Goal: Check status: Check status

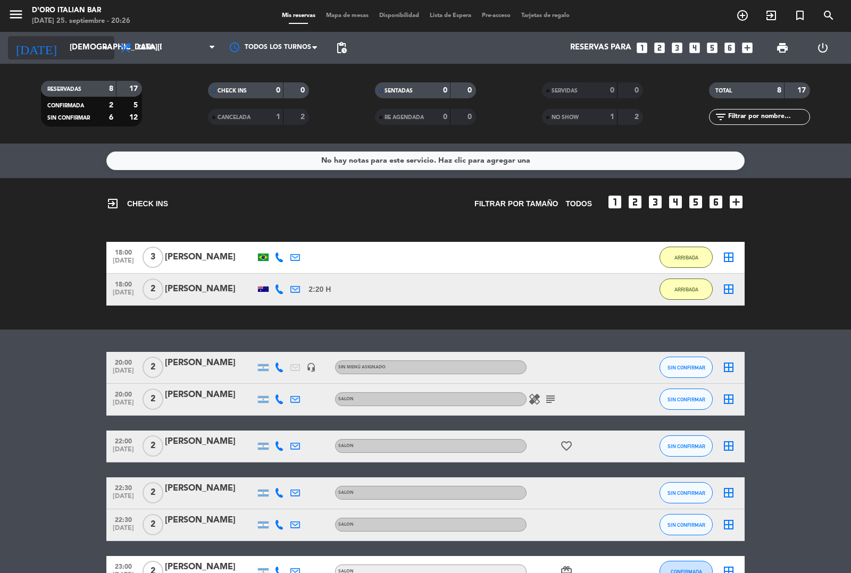
click at [89, 48] on input "[DEMOGRAPHIC_DATA][DATE]" at bounding box center [115, 48] width 103 height 20
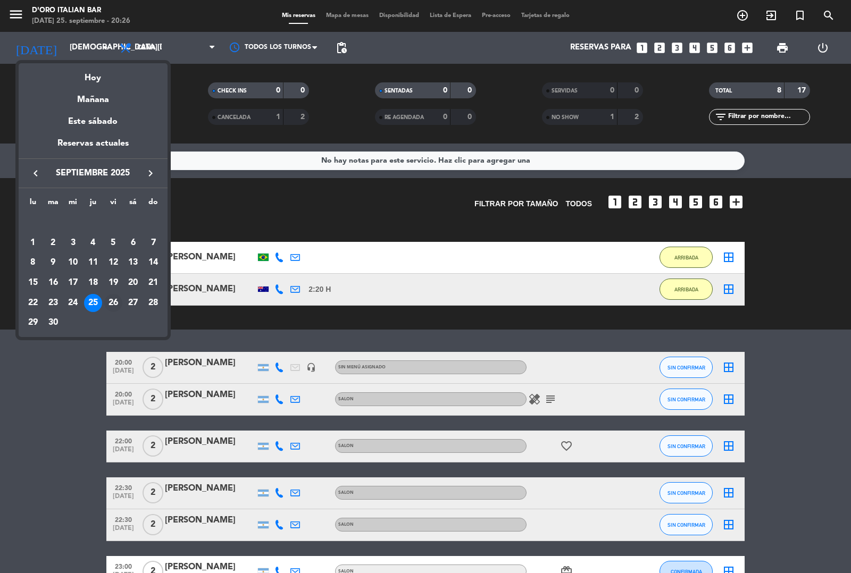
click at [113, 301] on div "26" at bounding box center [113, 303] width 18 height 18
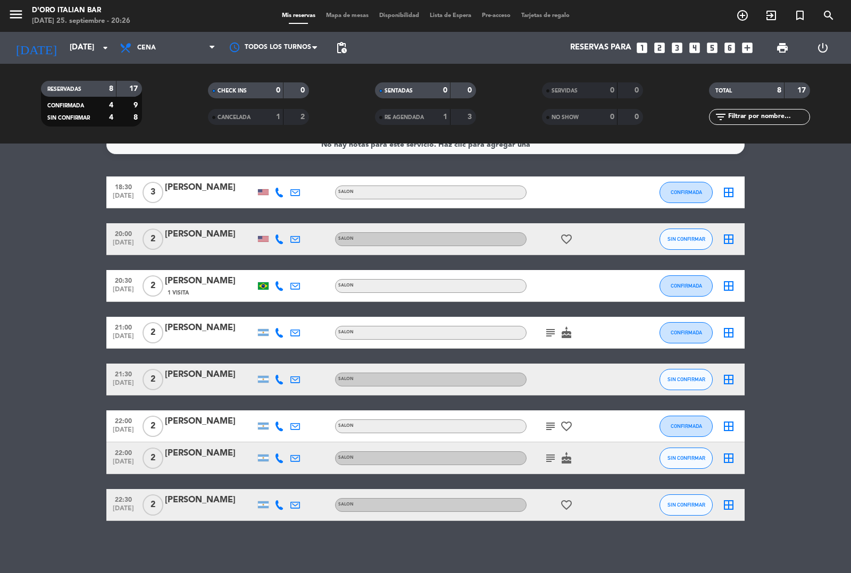
scroll to position [16, 0]
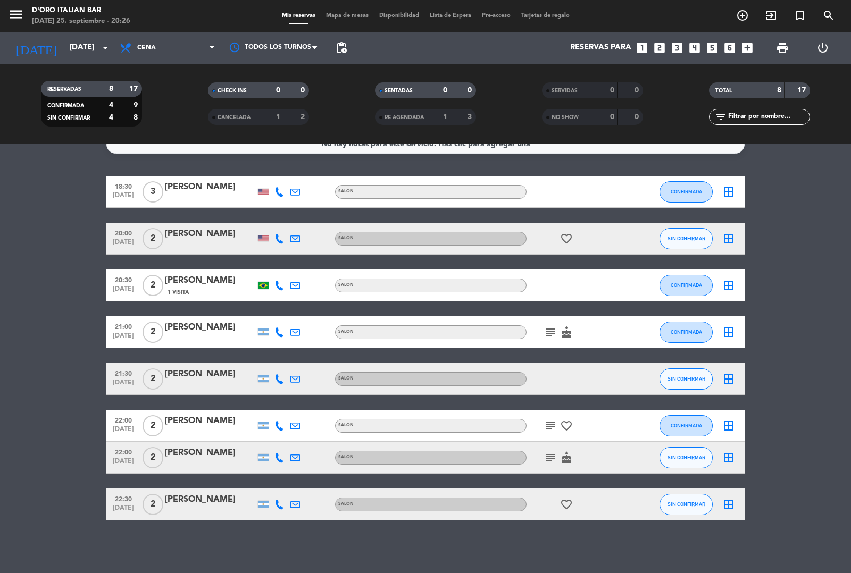
click at [546, 429] on icon "subject" at bounding box center [550, 426] width 13 height 13
click at [545, 458] on icon "subject" at bounding box center [550, 458] width 13 height 13
click at [559, 349] on div "18:30 [DATE] 3 [PERSON_NAME] SALON CONFIRMADA border_all 20:00 [DATE] 2 [PERSON…" at bounding box center [425, 348] width 638 height 345
click at [550, 332] on icon "subject" at bounding box center [550, 332] width 13 height 13
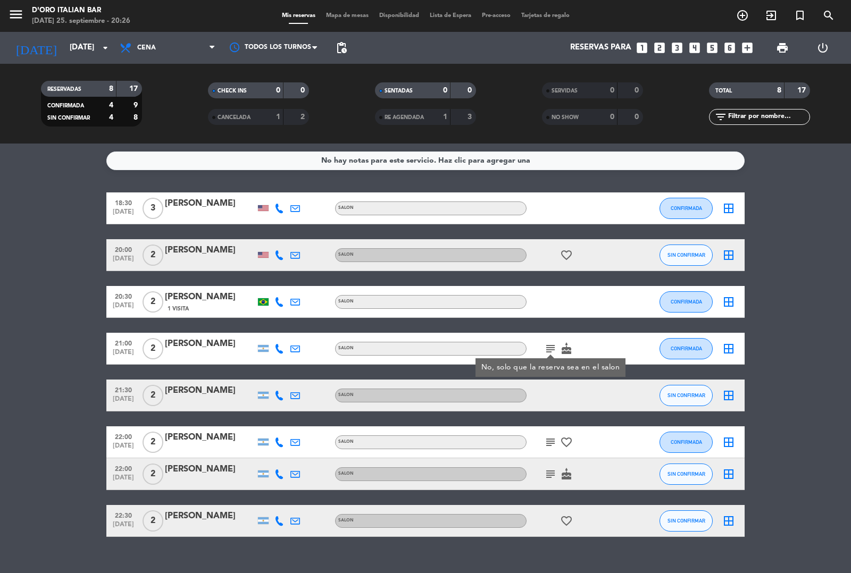
scroll to position [0, 0]
click at [565, 344] on icon "cake" at bounding box center [566, 349] width 13 height 13
click at [566, 253] on icon "favorite_border" at bounding box center [566, 255] width 13 height 13
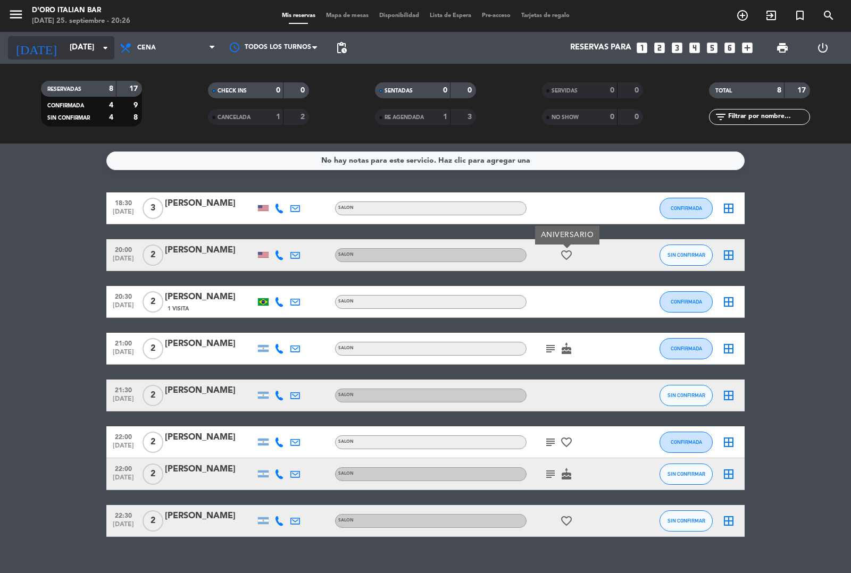
click at [88, 48] on input "[DATE]" at bounding box center [115, 48] width 103 height 20
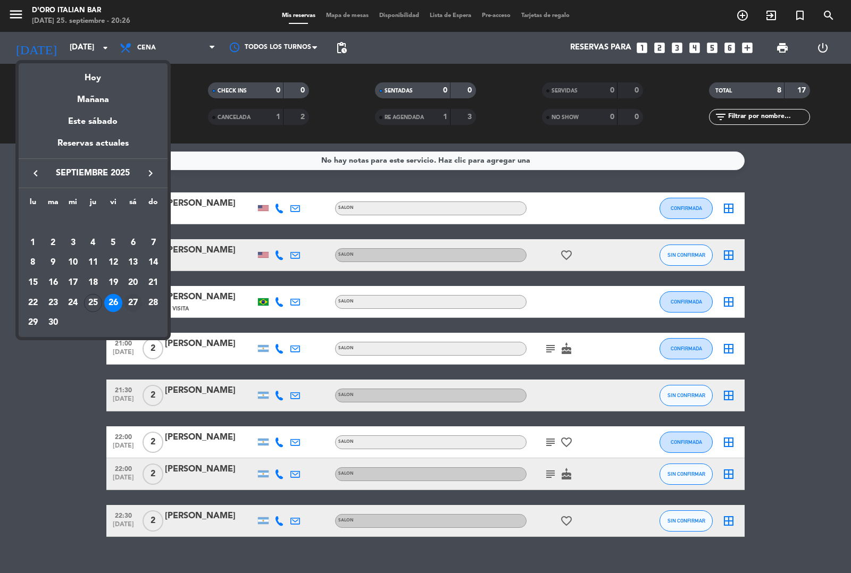
click at [137, 304] on div "27" at bounding box center [133, 303] width 18 height 18
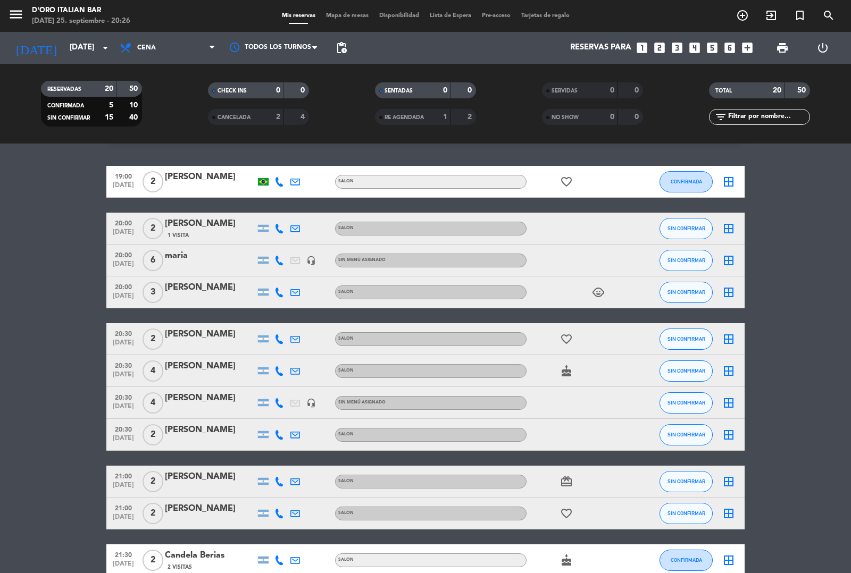
scroll to position [27, 0]
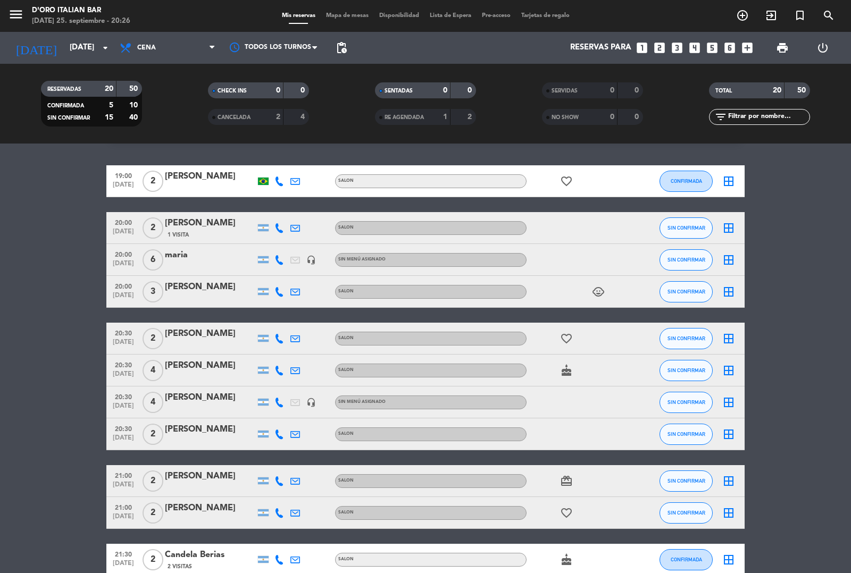
click at [563, 181] on icon "favorite_border" at bounding box center [566, 181] width 13 height 13
click at [598, 293] on icon "child_care" at bounding box center [598, 292] width 13 height 13
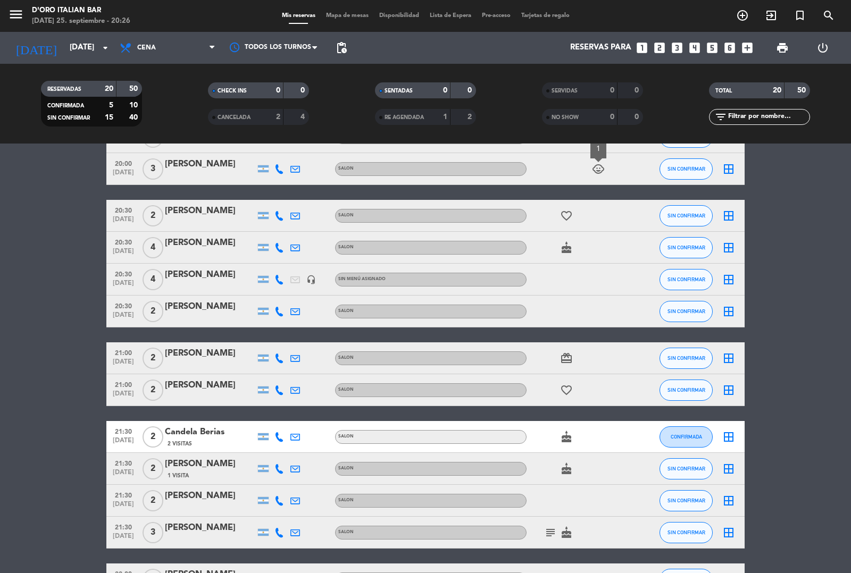
scroll to position [162, 0]
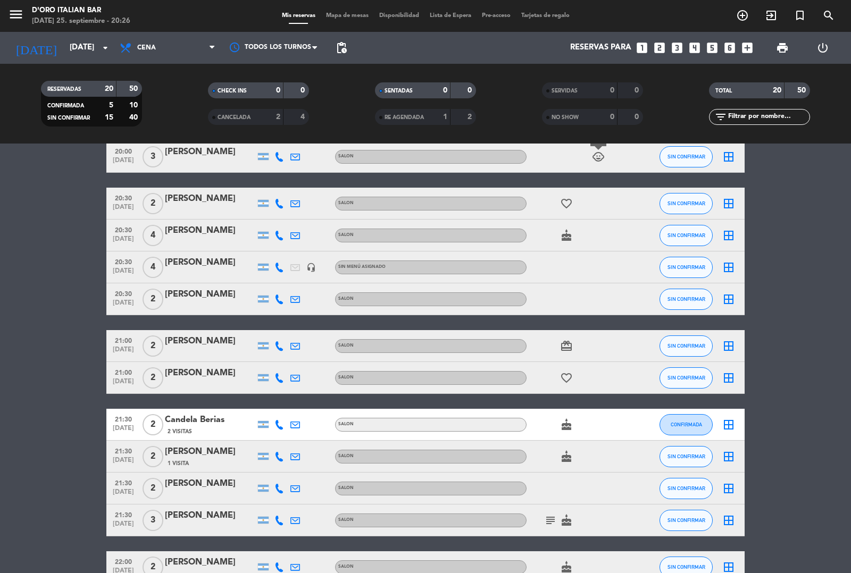
click at [564, 203] on icon "favorite_border" at bounding box center [566, 203] width 13 height 13
click at [566, 237] on icon "cake" at bounding box center [566, 235] width 13 height 13
click at [569, 344] on icon "card_giftcard" at bounding box center [566, 346] width 13 height 13
click at [551, 519] on icon "subject" at bounding box center [550, 520] width 13 height 13
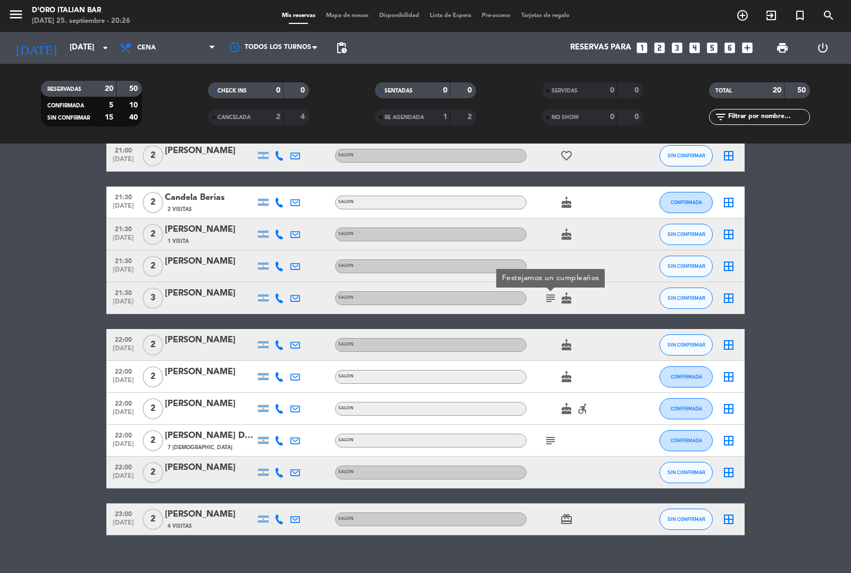
scroll to position [384, 0]
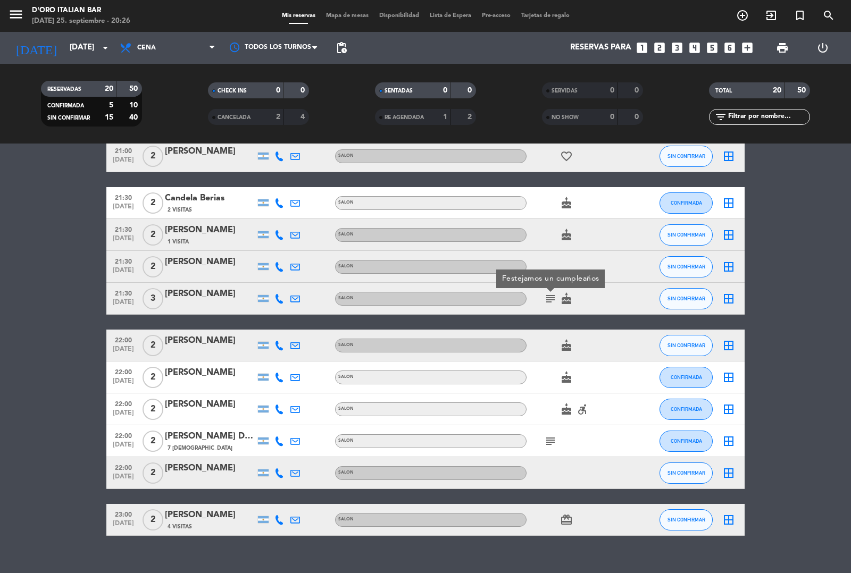
click at [554, 440] on icon "subject" at bounding box center [550, 441] width 13 height 13
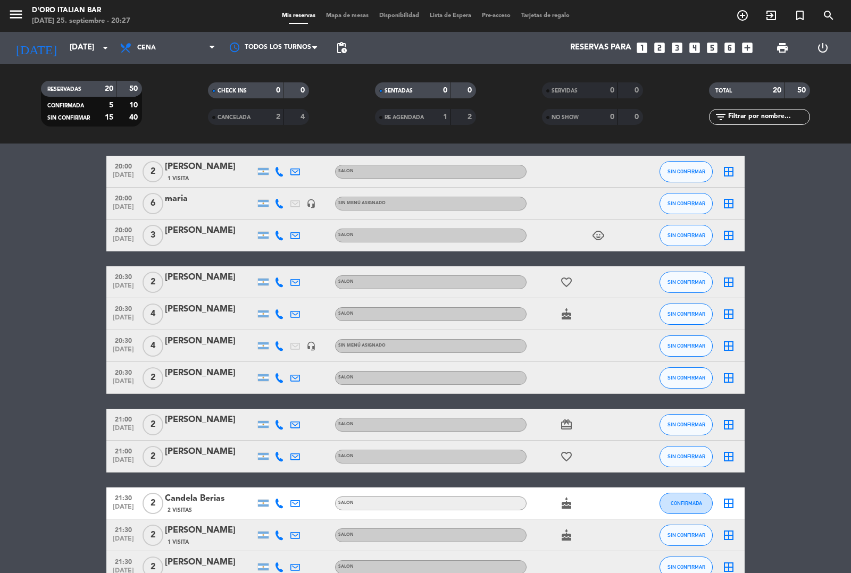
scroll to position [0, 0]
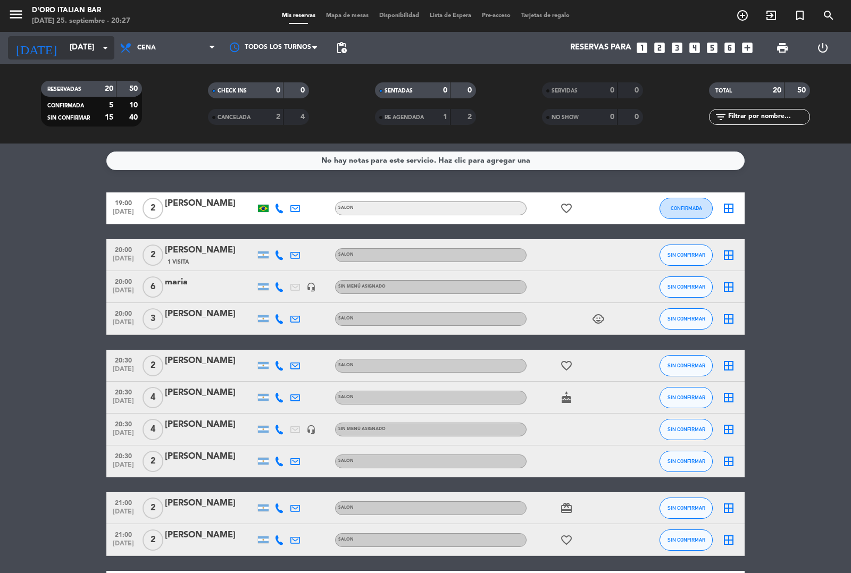
click at [68, 43] on input "[DATE]" at bounding box center [115, 48] width 103 height 20
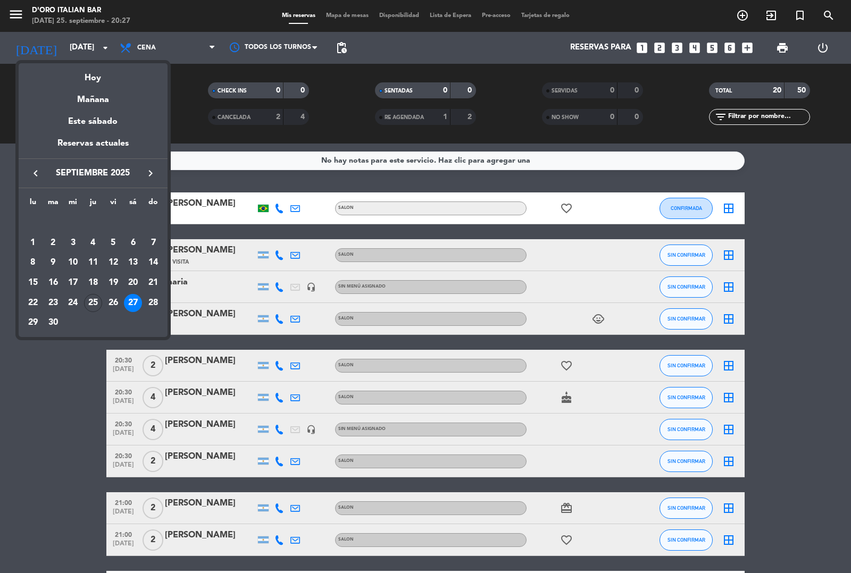
click at [149, 38] on div at bounding box center [425, 286] width 851 height 573
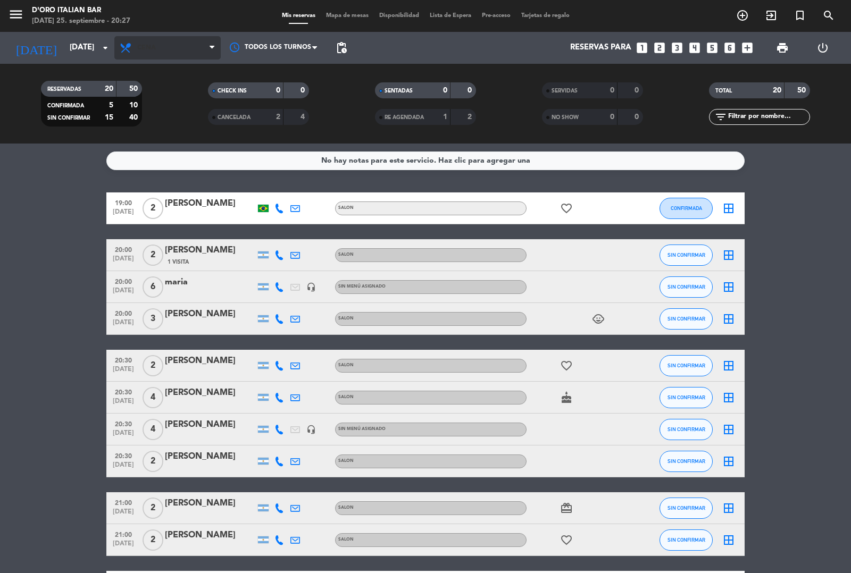
click at [148, 48] on span "Cena" at bounding box center [146, 47] width 19 height 7
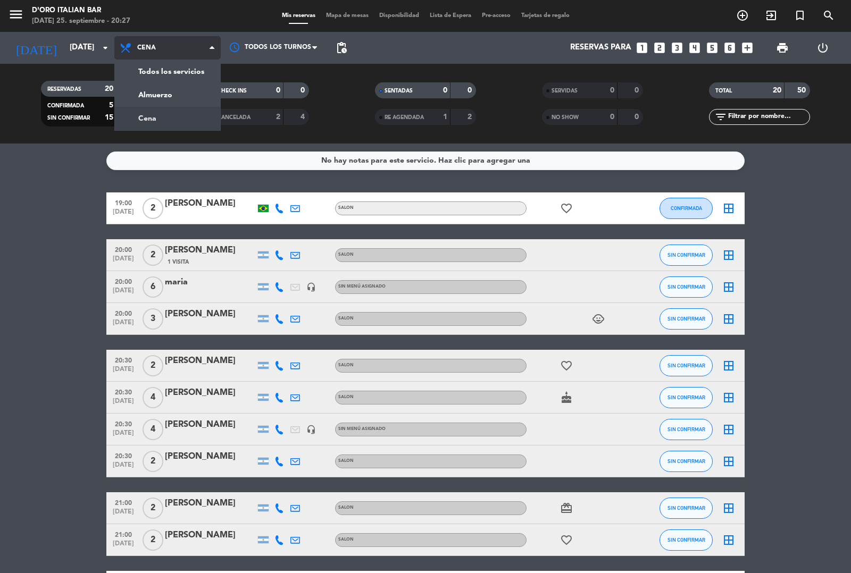
click at [178, 92] on div "menu D'oro Italian Bar [DATE] 25. septiembre - 20:27 Mis reservas Mapa de mesas…" at bounding box center [425, 72] width 851 height 144
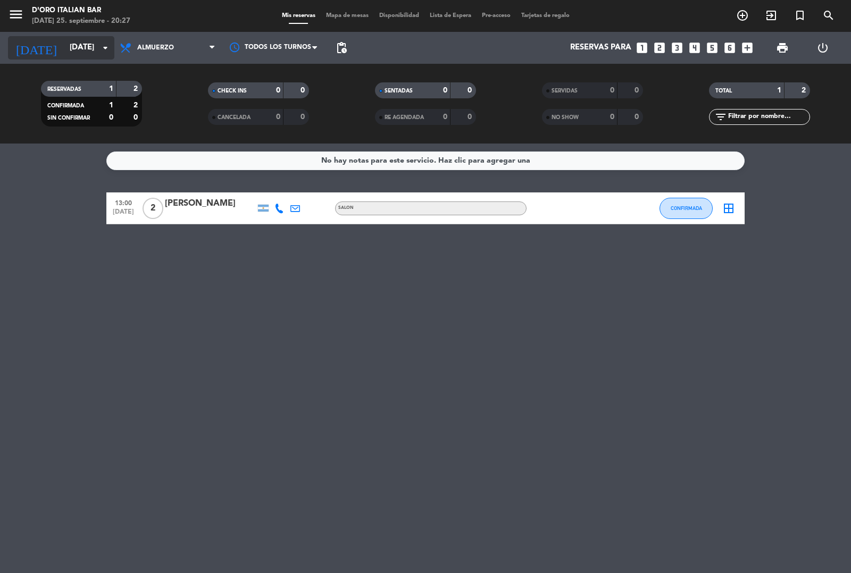
click at [72, 41] on input "[DATE]" at bounding box center [115, 48] width 103 height 20
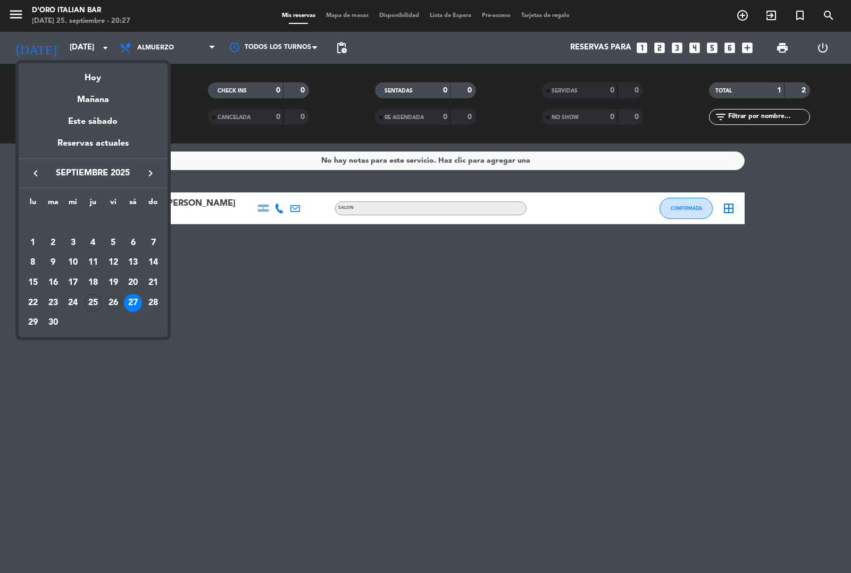
click at [110, 301] on div "26" at bounding box center [113, 303] width 18 height 18
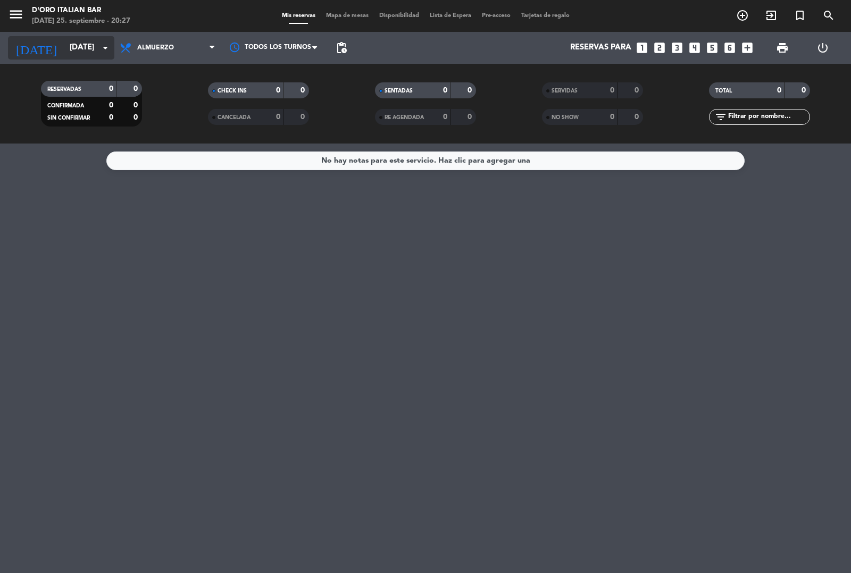
click at [64, 40] on input "[DATE]" at bounding box center [115, 48] width 103 height 20
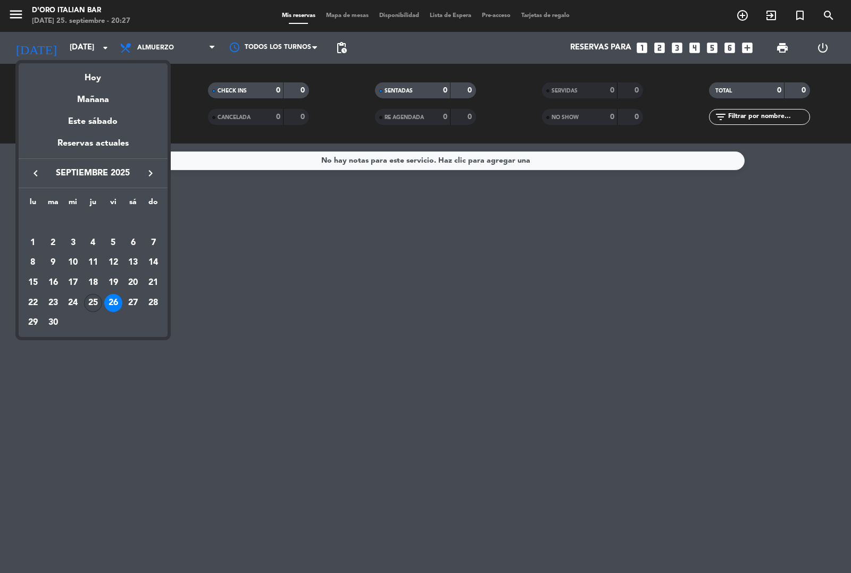
click at [96, 297] on div "25" at bounding box center [93, 303] width 18 height 18
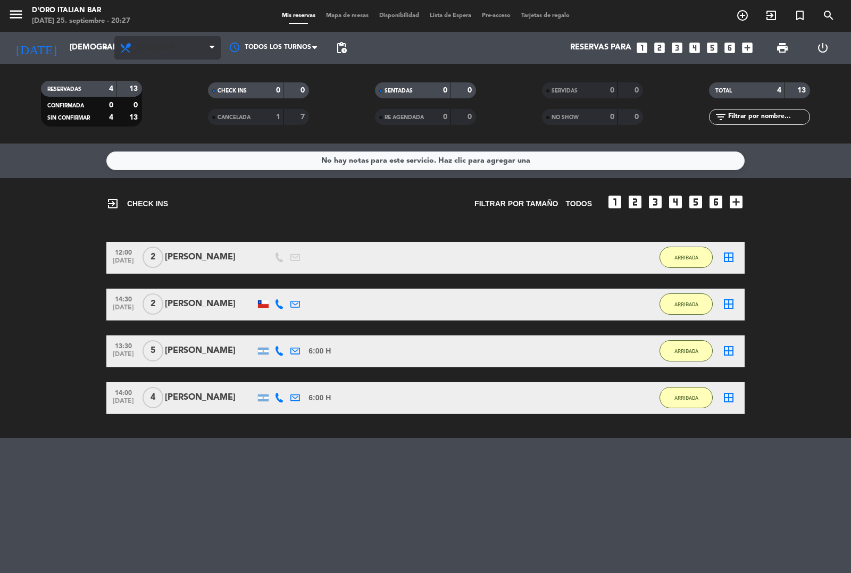
click at [187, 46] on span "Almuerzo" at bounding box center [167, 47] width 106 height 23
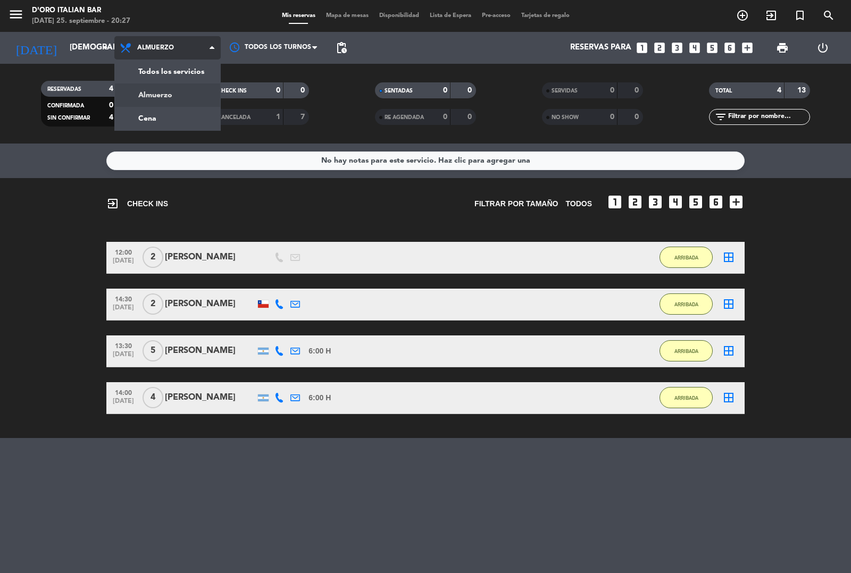
click at [180, 121] on div "menu D'oro Italian Bar [DATE] 25. septiembre - 20:27 Mis reservas Mapa de mesas…" at bounding box center [425, 72] width 851 height 144
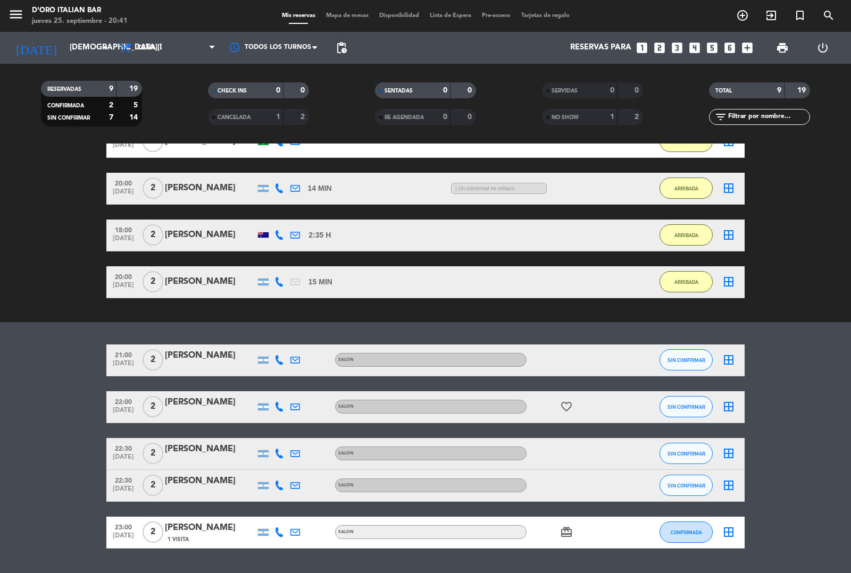
scroll to position [120, 0]
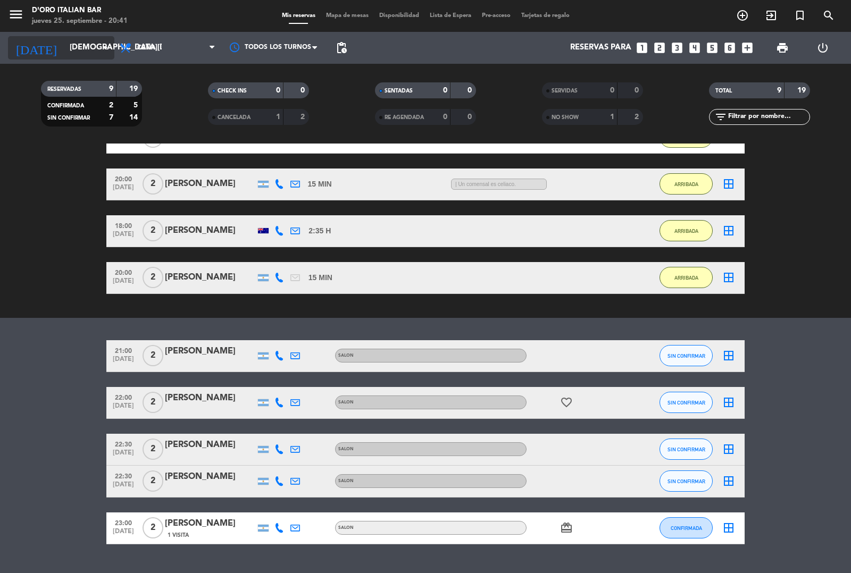
click at [96, 46] on input "[DEMOGRAPHIC_DATA][DATE]" at bounding box center [115, 48] width 103 height 20
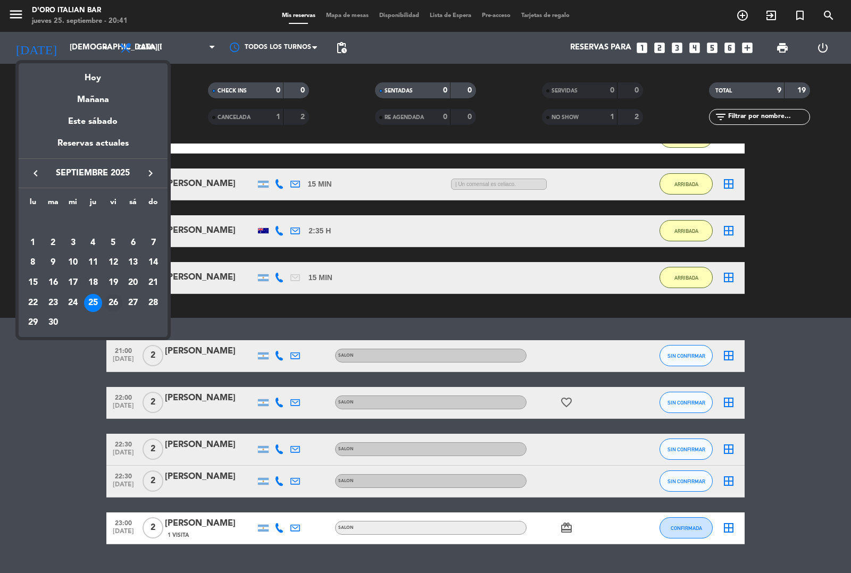
click at [113, 302] on div "26" at bounding box center [113, 303] width 18 height 18
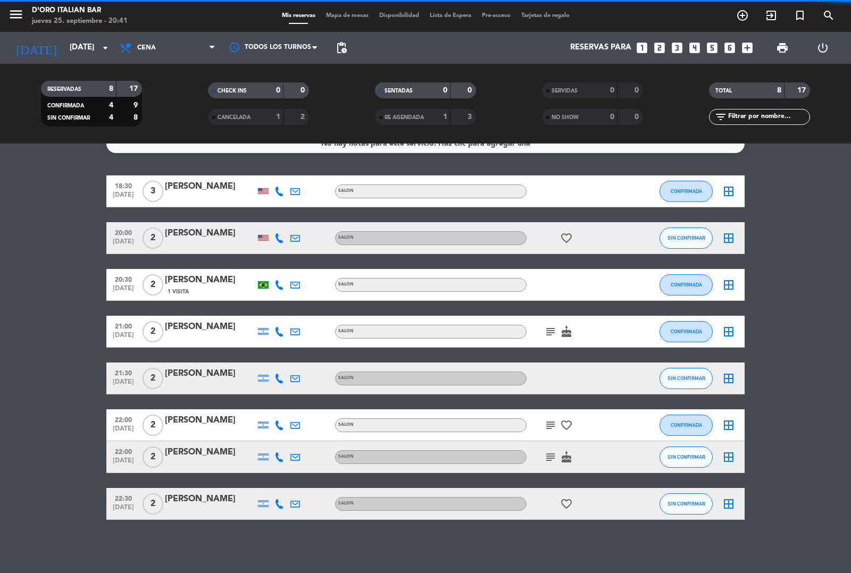
scroll to position [0, 0]
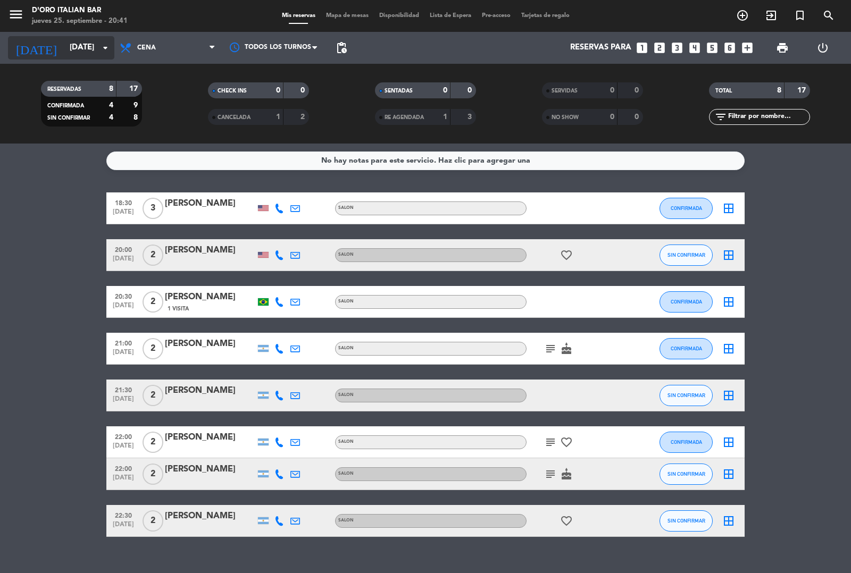
click at [105, 47] on icon "arrow_drop_down" at bounding box center [105, 47] width 13 height 13
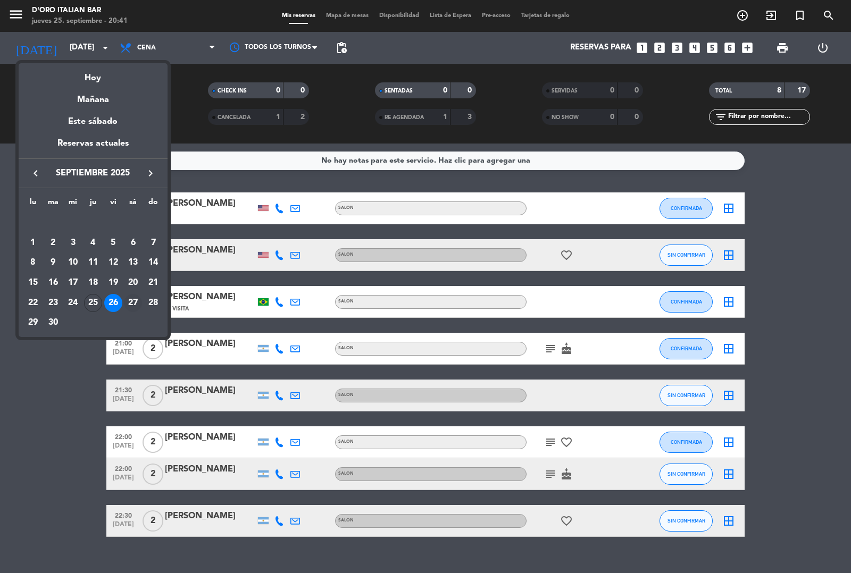
click at [133, 308] on div "27" at bounding box center [133, 303] width 18 height 18
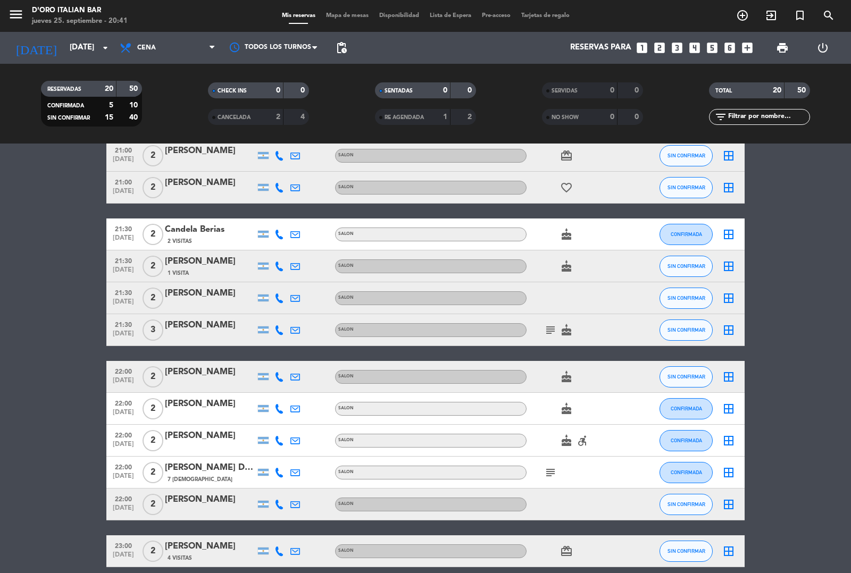
scroll to position [399, 0]
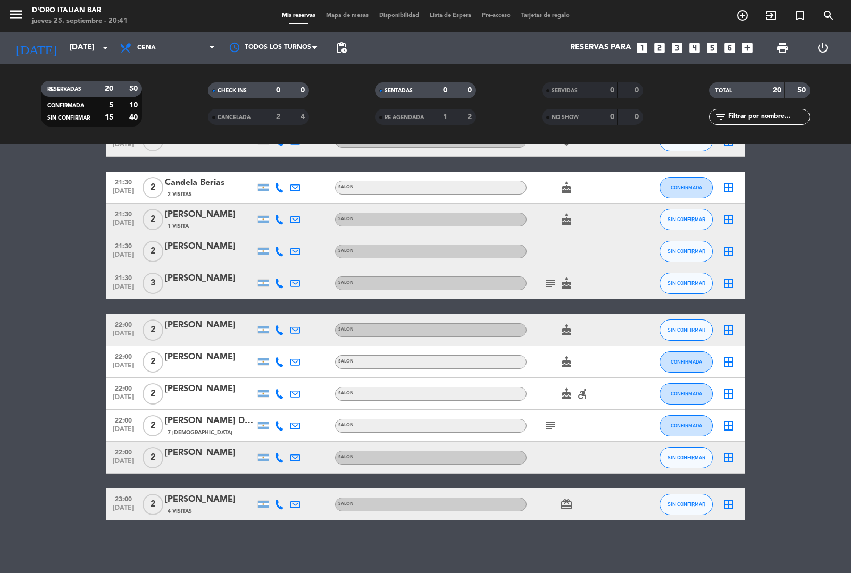
click at [547, 426] on icon "subject" at bounding box center [550, 426] width 13 height 13
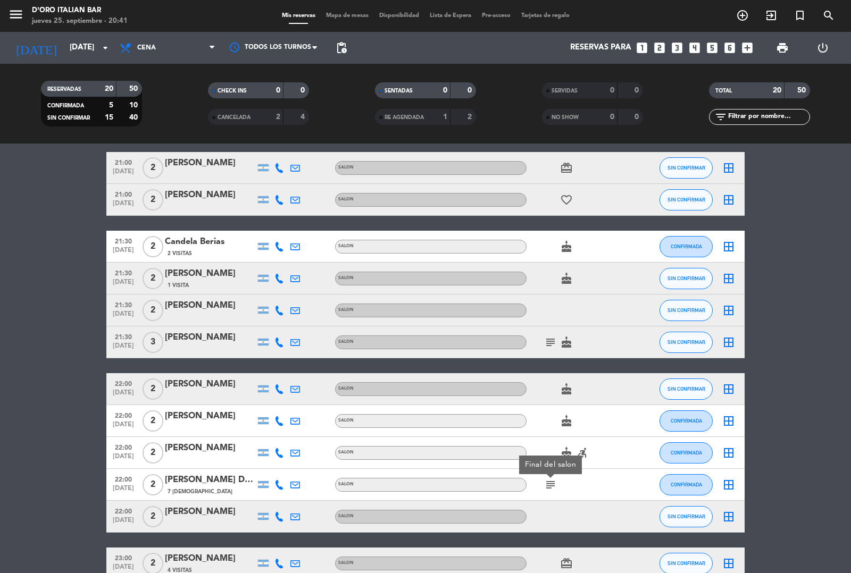
scroll to position [338, 0]
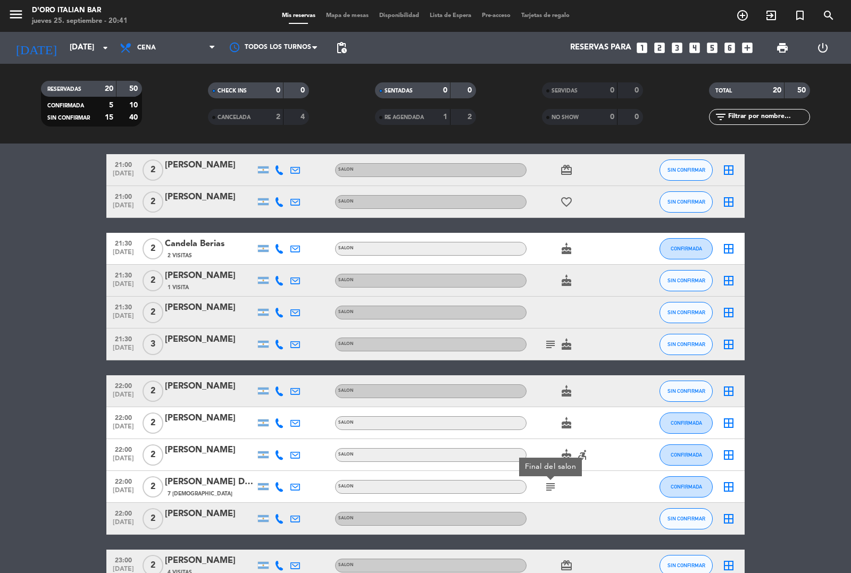
click at [547, 339] on icon "subject" at bounding box center [550, 344] width 13 height 13
click at [631, 278] on div at bounding box center [636, 280] width 29 height 31
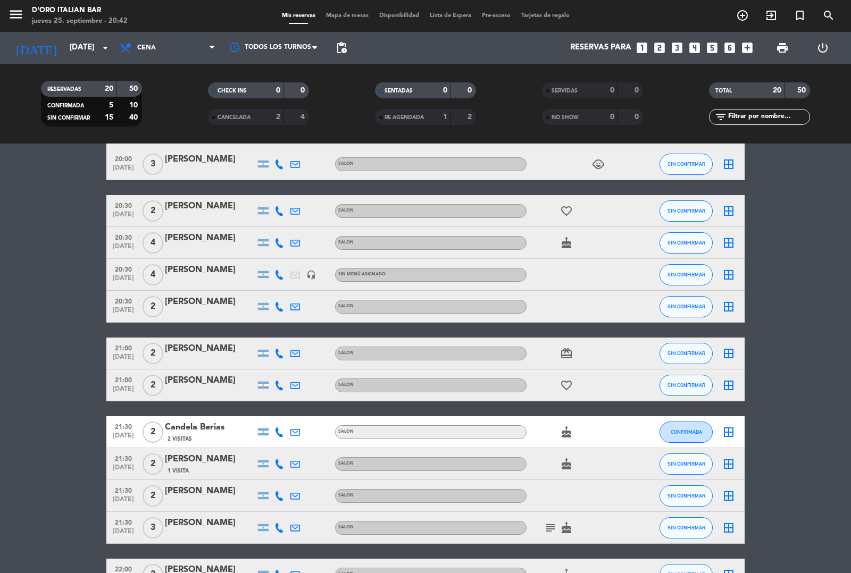
scroll to position [0, 0]
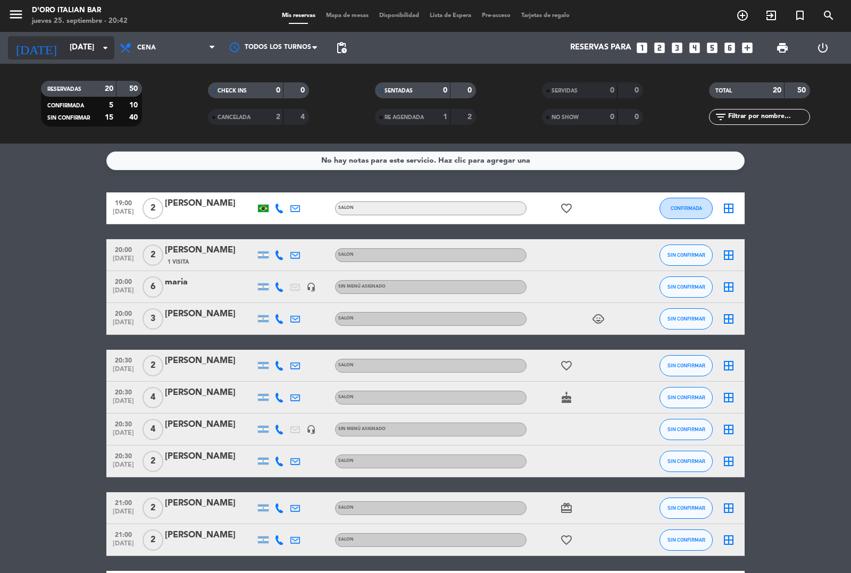
click at [89, 44] on input "[DATE]" at bounding box center [115, 48] width 103 height 20
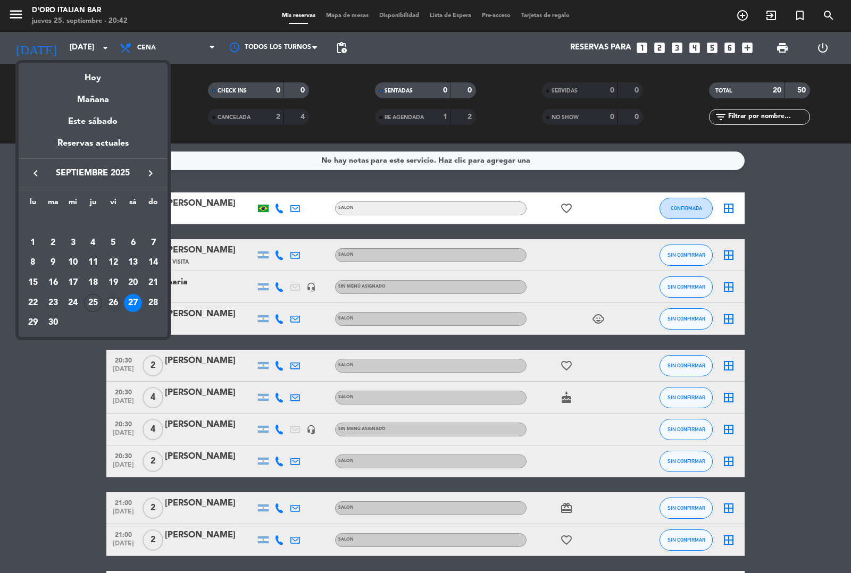
click at [114, 302] on div "26" at bounding box center [113, 303] width 18 height 18
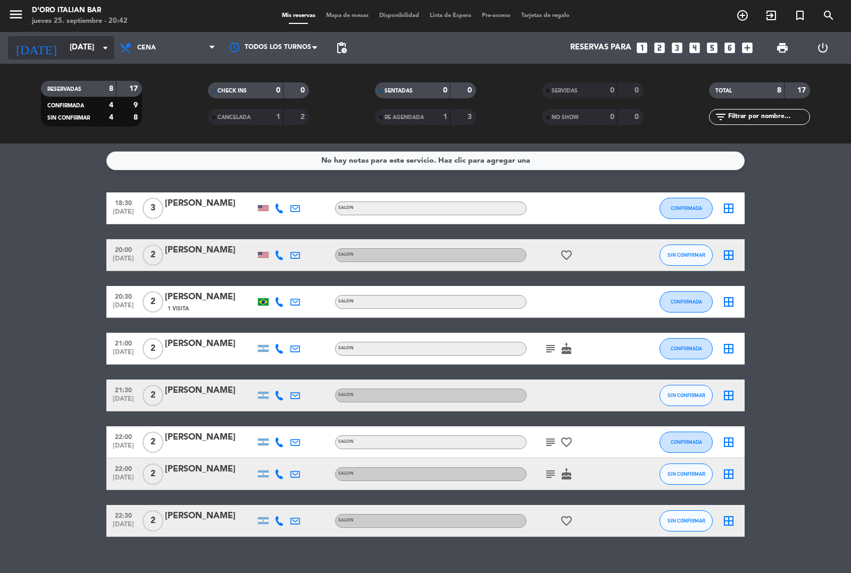
click at [112, 43] on input "[DATE]" at bounding box center [115, 48] width 103 height 20
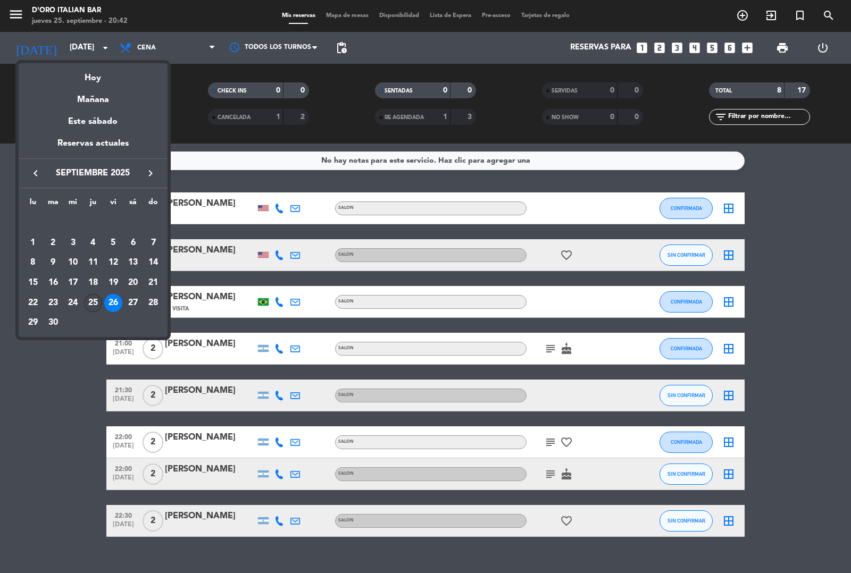
click at [93, 302] on div "25" at bounding box center [93, 303] width 18 height 18
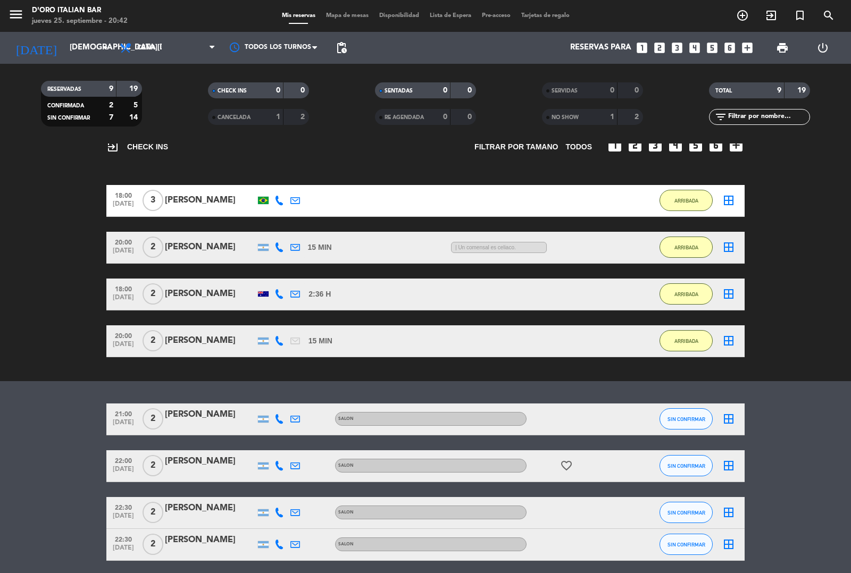
scroll to position [144, 0]
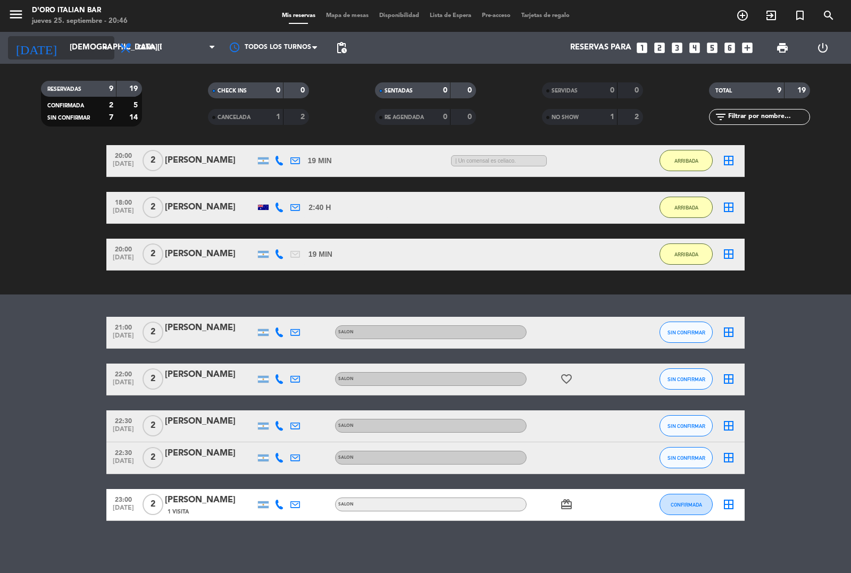
click at [110, 47] on icon "arrow_drop_down" at bounding box center [105, 47] width 13 height 13
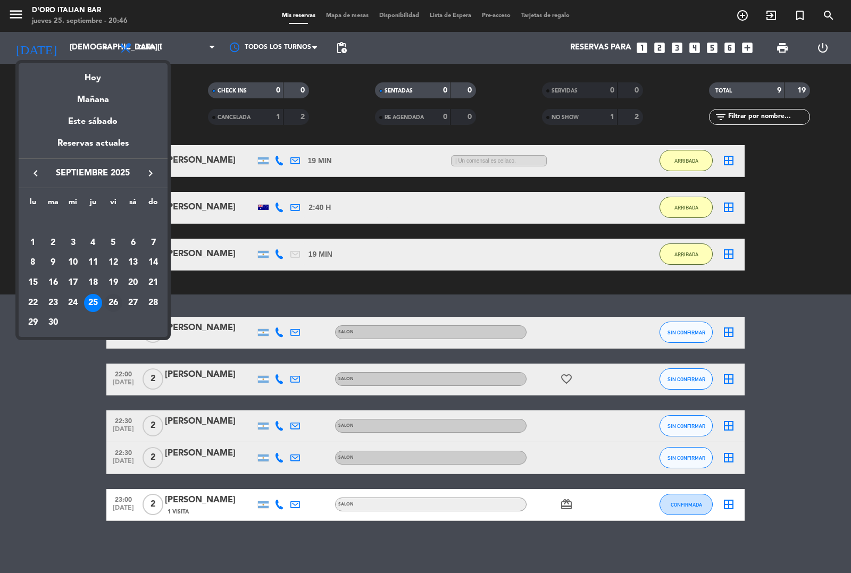
click at [113, 302] on div "26" at bounding box center [113, 303] width 18 height 18
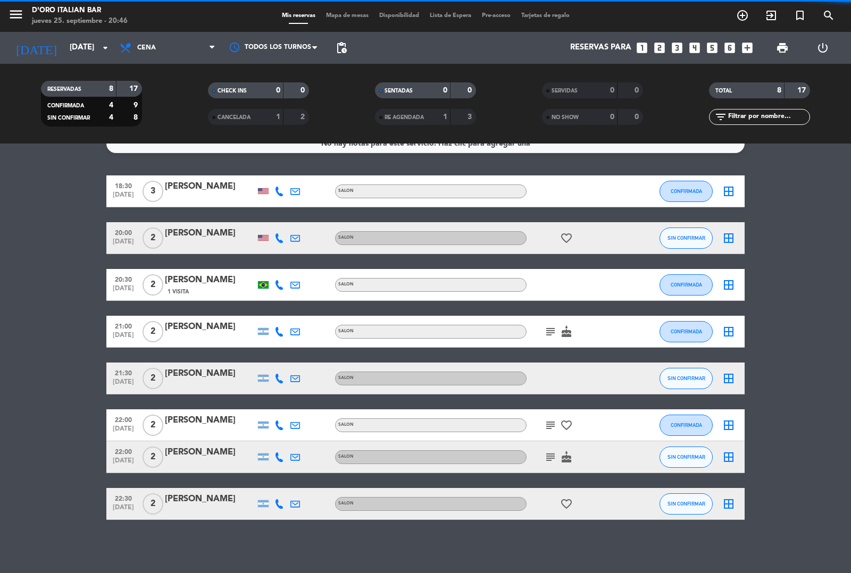
scroll to position [0, 0]
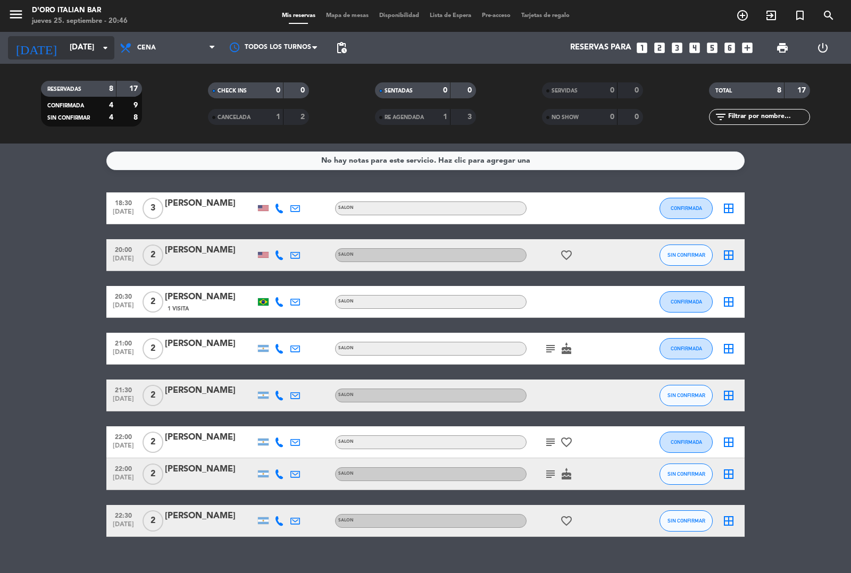
click at [105, 51] on icon "arrow_drop_down" at bounding box center [105, 47] width 13 height 13
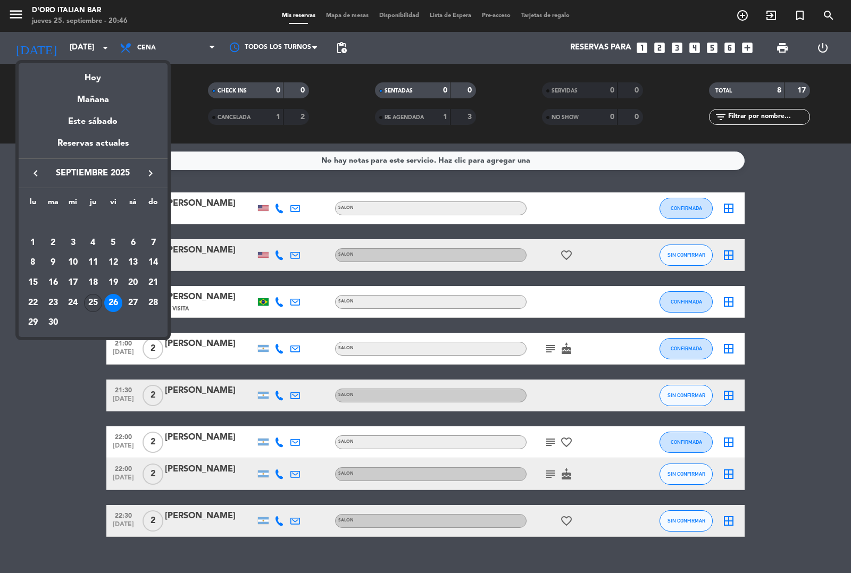
click at [97, 299] on div "25" at bounding box center [93, 303] width 18 height 18
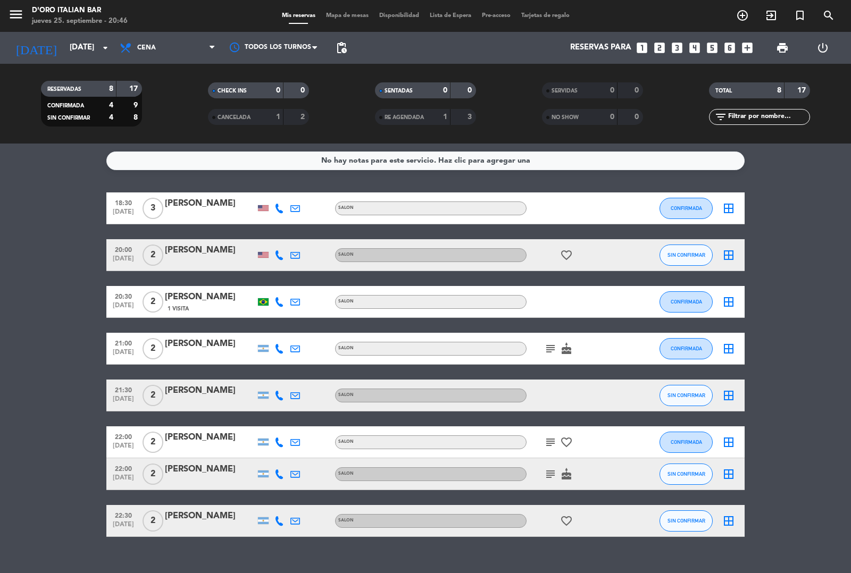
type input "[DEMOGRAPHIC_DATA][DATE]"
